Goal: Task Accomplishment & Management: Complete application form

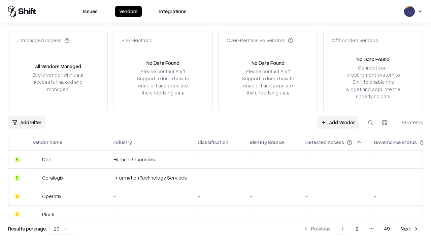
click at [338, 122] on link "Add Vendor" at bounding box center [338, 122] width 42 height 12
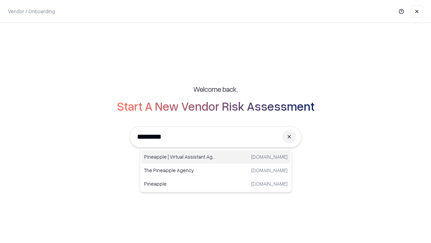
click at [216, 157] on div "Pineapple | Virtual Assistant Agency trypineapple.com" at bounding box center [216, 156] width 149 height 13
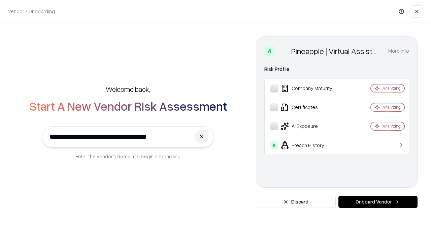
type input "**********"
click at [378, 202] on button "Onboard Vendor" at bounding box center [378, 202] width 79 height 12
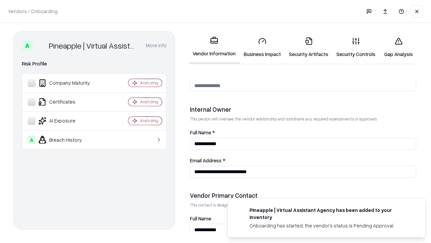
scroll to position [349, 0]
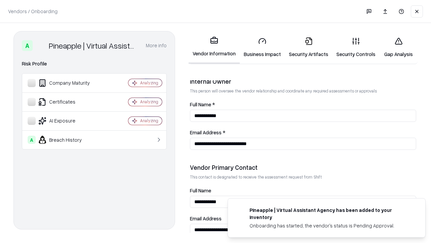
click at [263, 47] on link "Business Impact" at bounding box center [262, 47] width 45 height 31
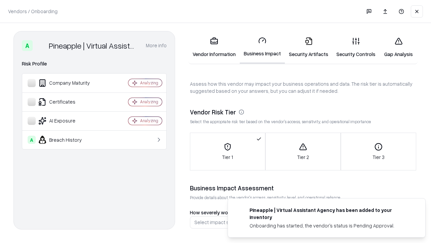
click at [309, 47] on link "Security Artifacts" at bounding box center [309, 47] width 48 height 31
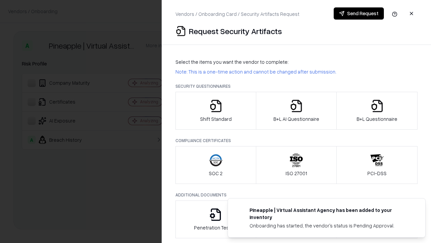
click at [216, 111] on icon "button" at bounding box center [215, 105] width 13 height 13
click at [359, 13] on button "Send Request" at bounding box center [359, 13] width 50 height 12
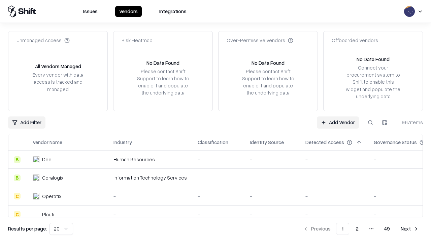
click at [371, 122] on button at bounding box center [371, 122] width 12 height 12
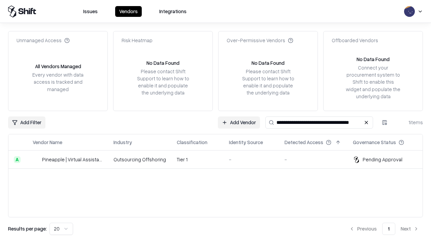
type input "**********"
click at [220, 159] on td "Tier 1" at bounding box center [198, 159] width 52 height 18
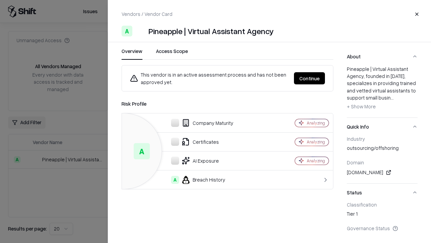
click at [310, 78] on button "Continue" at bounding box center [309, 78] width 31 height 12
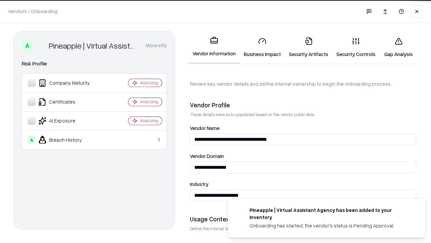
click at [309, 47] on link "Security Artifacts" at bounding box center [309, 47] width 48 height 31
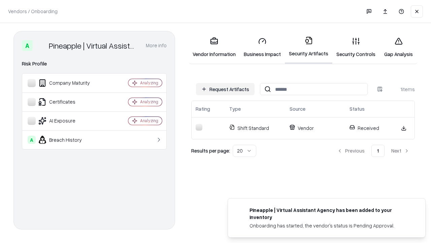
click at [356, 47] on link "Security Controls" at bounding box center [356, 47] width 47 height 31
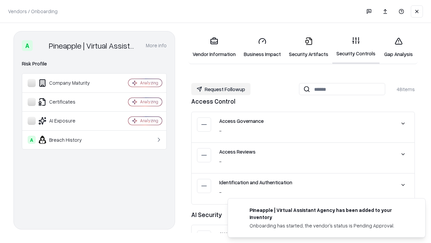
click at [221, 89] on button "Request Followup" at bounding box center [220, 89] width 59 height 12
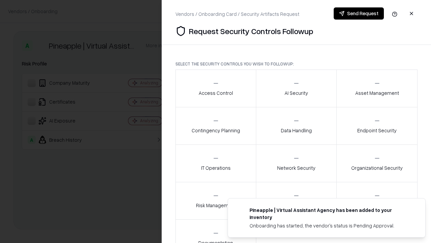
click at [216, 88] on div "Access Control" at bounding box center [216, 88] width 34 height 17
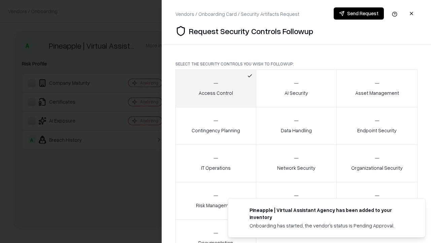
click at [359, 13] on button "Send Request" at bounding box center [359, 13] width 50 height 12
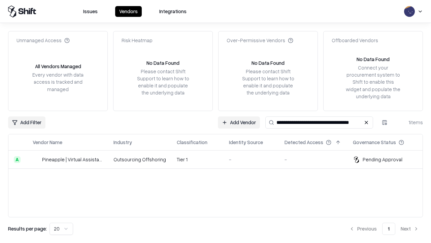
type input "**********"
click at [220, 159] on td "Tier 1" at bounding box center [198, 159] width 52 height 18
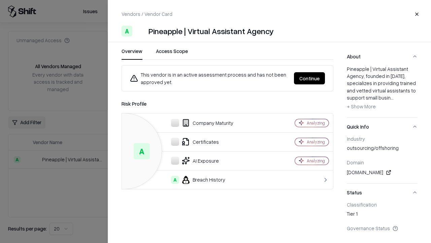
click at [310, 78] on button "Continue" at bounding box center [309, 78] width 31 height 12
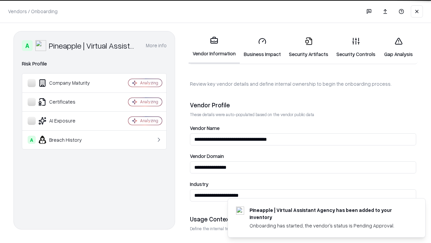
click at [399, 47] on link "Gap Analysis" at bounding box center [399, 47] width 38 height 31
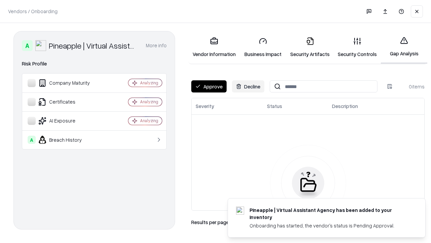
click at [209, 86] on button "Approve" at bounding box center [208, 86] width 35 height 12
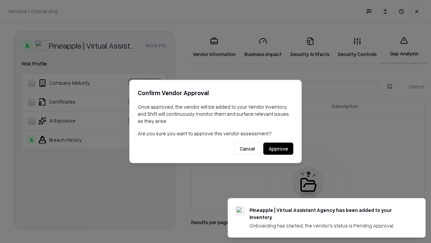
click at [278, 148] on button "Approve" at bounding box center [279, 149] width 30 height 12
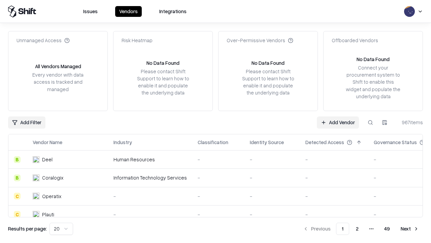
type input "**********"
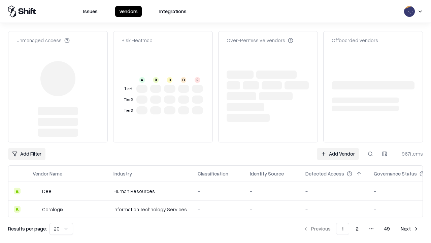
click at [338, 148] on link "Add Vendor" at bounding box center [338, 154] width 42 height 12
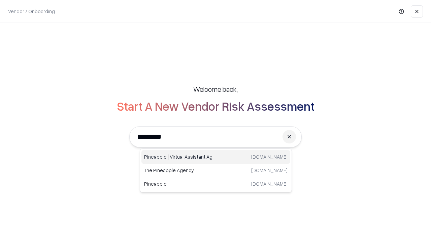
click at [216, 157] on div "Pineapple | Virtual Assistant Agency trypineapple.com" at bounding box center [216, 156] width 149 height 13
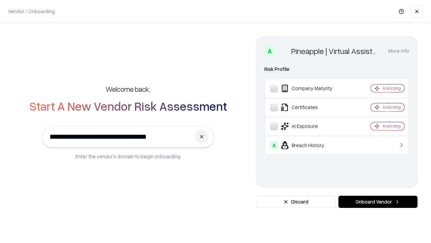
type input "**********"
click at [378, 202] on button "Onboard Vendor" at bounding box center [378, 202] width 79 height 12
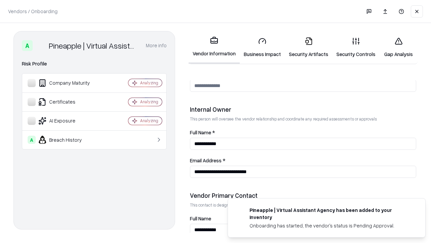
scroll to position [349, 0]
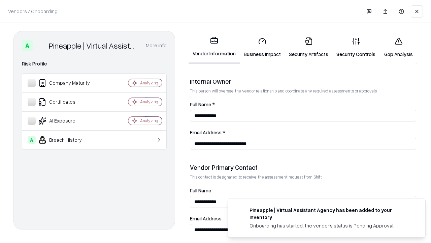
click at [399, 47] on link "Gap Analysis" at bounding box center [399, 47] width 38 height 31
